Goal: Find specific page/section: Find specific page/section

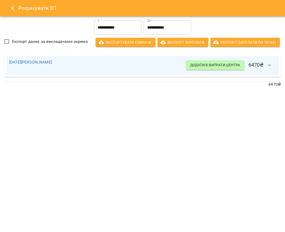
scroll to position [326, 0]
click at [14, 11] on button "Close" at bounding box center [12, 8] width 12 height 12
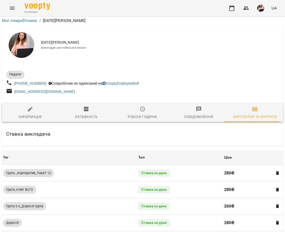
scroll to position [224, 0]
click at [234, 8] on icon "button" at bounding box center [231, 8] width 5 height 6
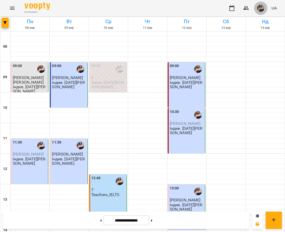
click at [261, 6] on img "button" at bounding box center [260, 8] width 7 height 7
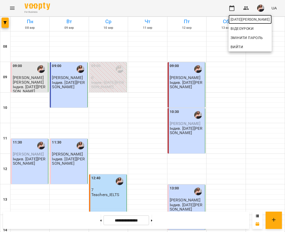
click at [260, 18] on span "[DATE][PERSON_NAME]" at bounding box center [249, 19] width 39 height 6
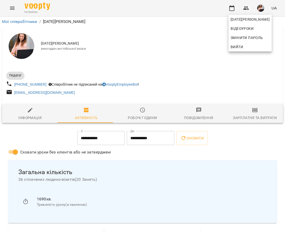
click at [249, 122] on div at bounding box center [142, 116] width 285 height 232
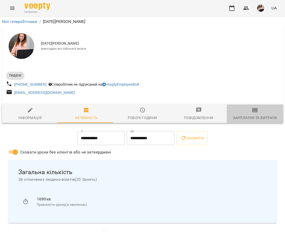
click at [253, 111] on icon "button" at bounding box center [255, 110] width 4 height 2
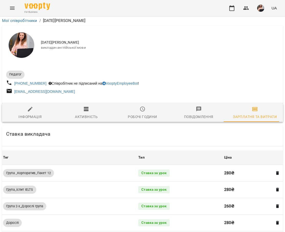
scroll to position [255, 0]
